Goal: Find specific page/section

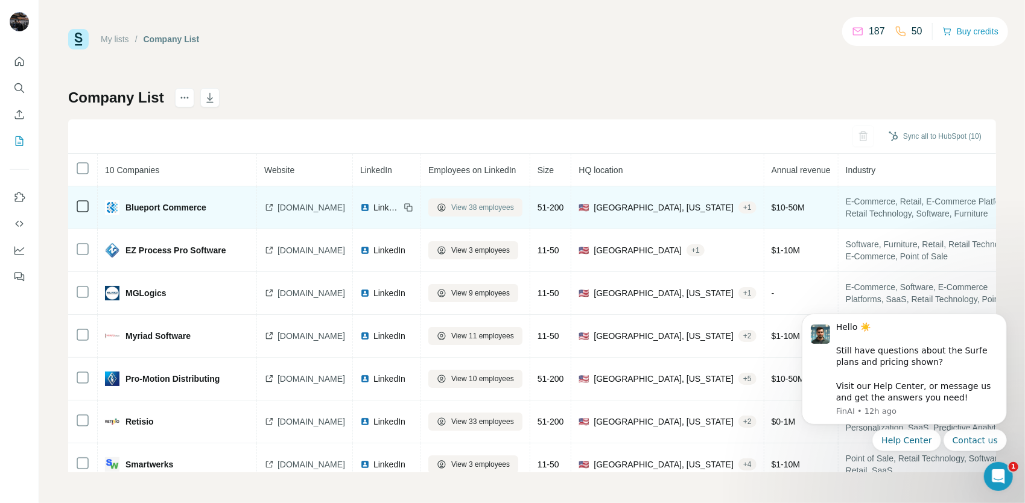
click at [474, 205] on span "View 38 employees" at bounding box center [482, 207] width 63 height 11
drag, startPoint x: 213, startPoint y: 206, endPoint x: 123, endPoint y: 215, distance: 90.4
click at [123, 215] on td "Blueport Commerce" at bounding box center [177, 207] width 159 height 43
copy span "Blueport Commerce"
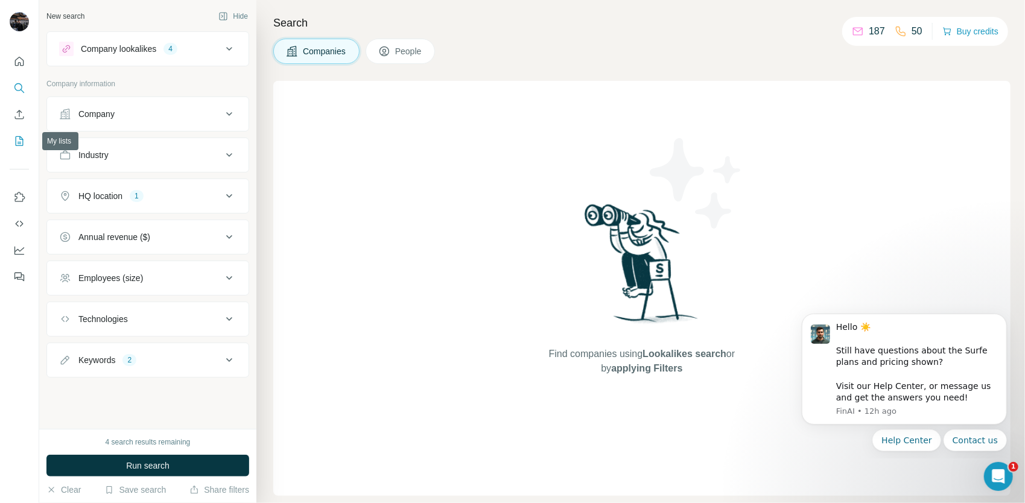
click at [23, 138] on icon "My lists" at bounding box center [19, 141] width 12 height 12
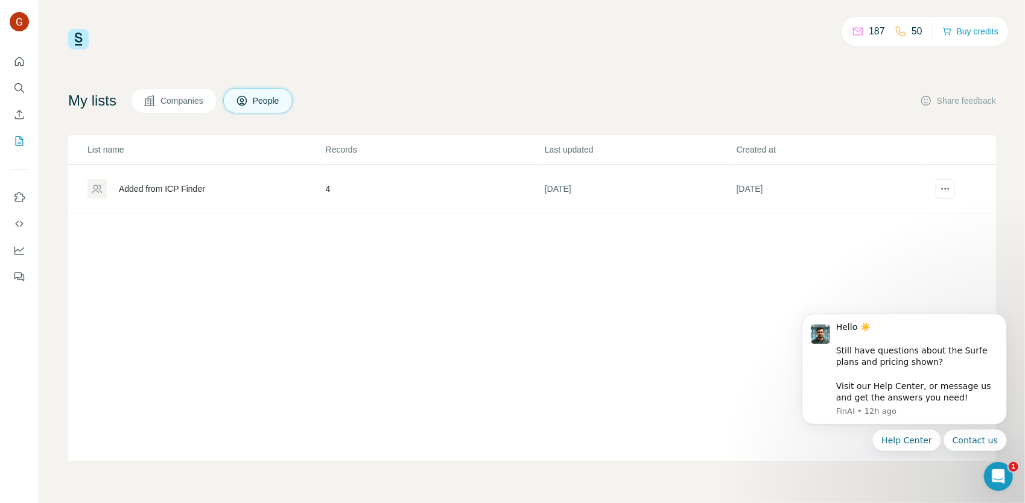
click at [194, 109] on button "Companies" at bounding box center [174, 100] width 86 height 25
click at [146, 187] on div "Company List" at bounding box center [145, 189] width 52 height 12
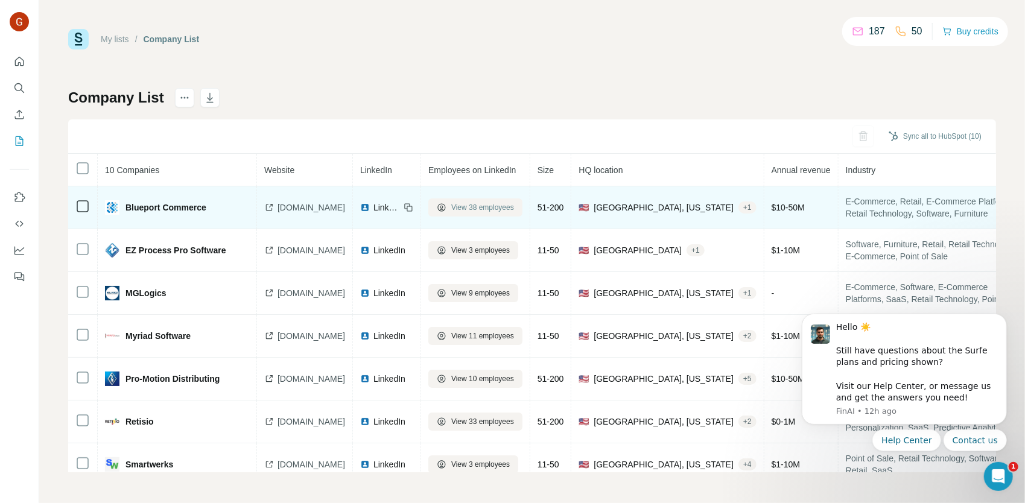
click at [488, 206] on span "View 38 employees" at bounding box center [482, 207] width 63 height 11
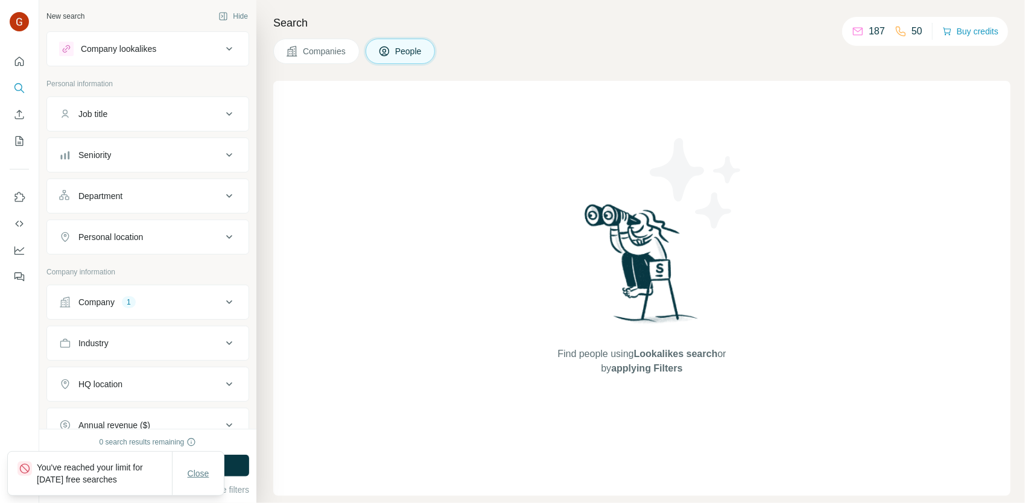
click at [209, 471] on span "Close" at bounding box center [199, 474] width 22 height 12
